Goal: Transaction & Acquisition: Obtain resource

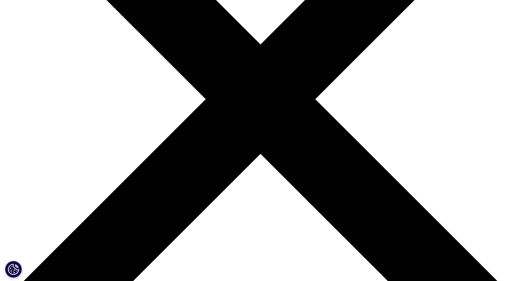
scroll to position [74, 397]
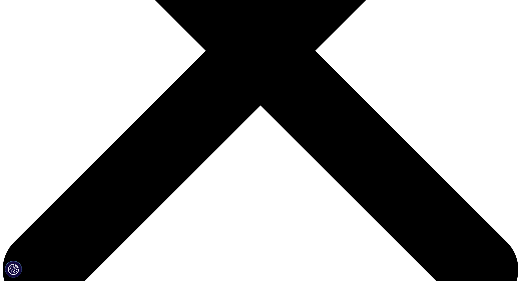
scroll to position [269, 0]
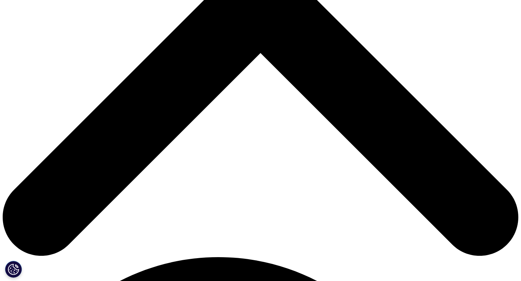
type input "Neil"
type input "Unmack"
type input "neil.unmack@thomsonreuters.com"
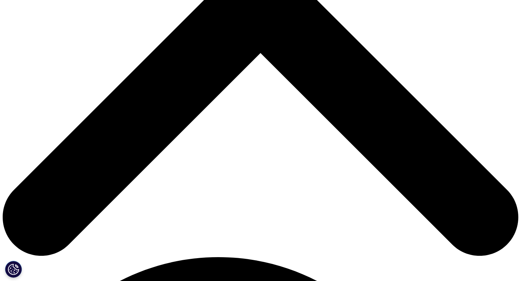
type input "reuters"
select select "[GEOGRAPHIC_DATA]"
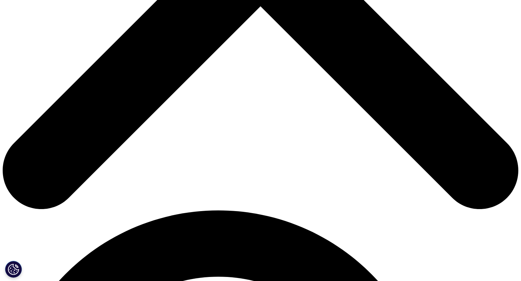
scroll to position [303, 0]
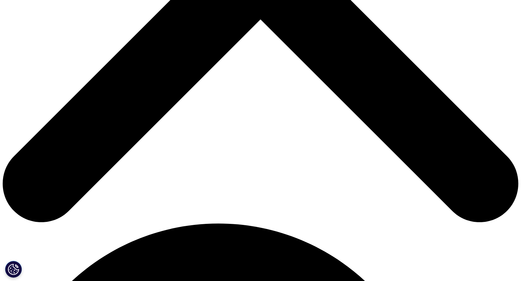
type input "columnist"
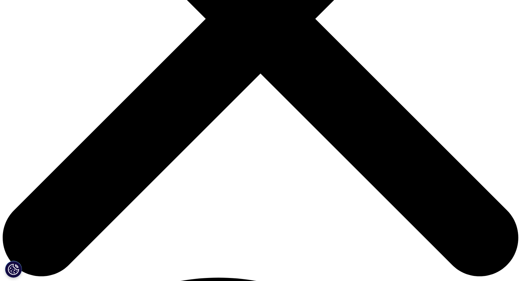
scroll to position [202, 0]
